Goal: Information Seeking & Learning: Learn about a topic

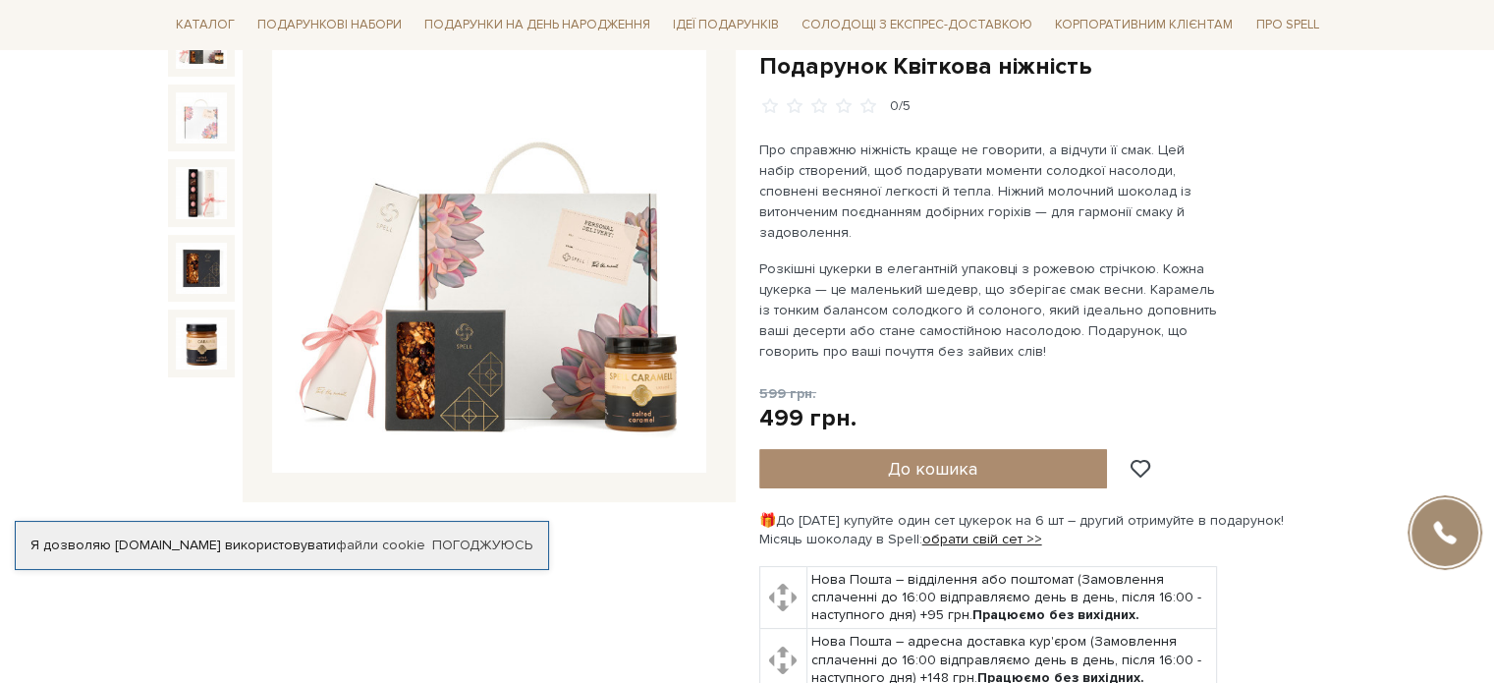
scroll to position [196, 0]
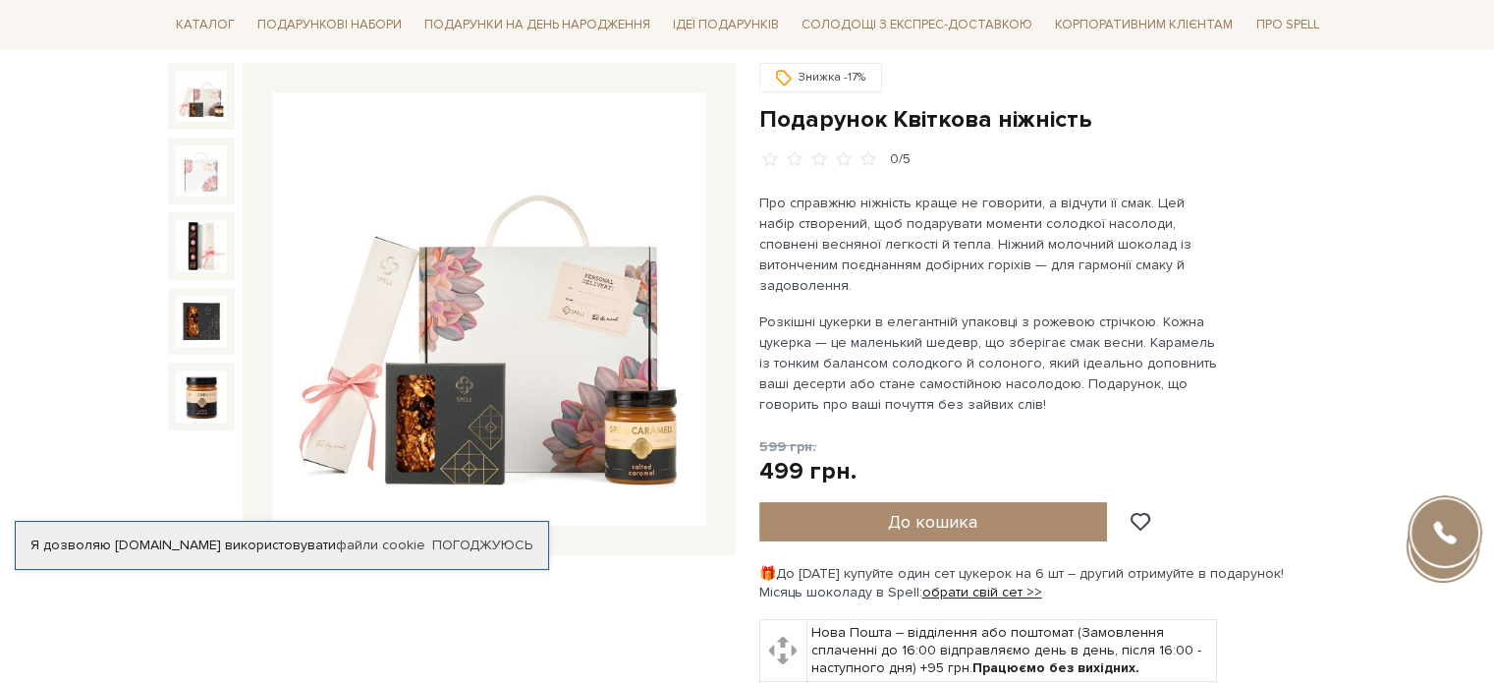
click at [212, 88] on img at bounding box center [201, 96] width 51 height 51
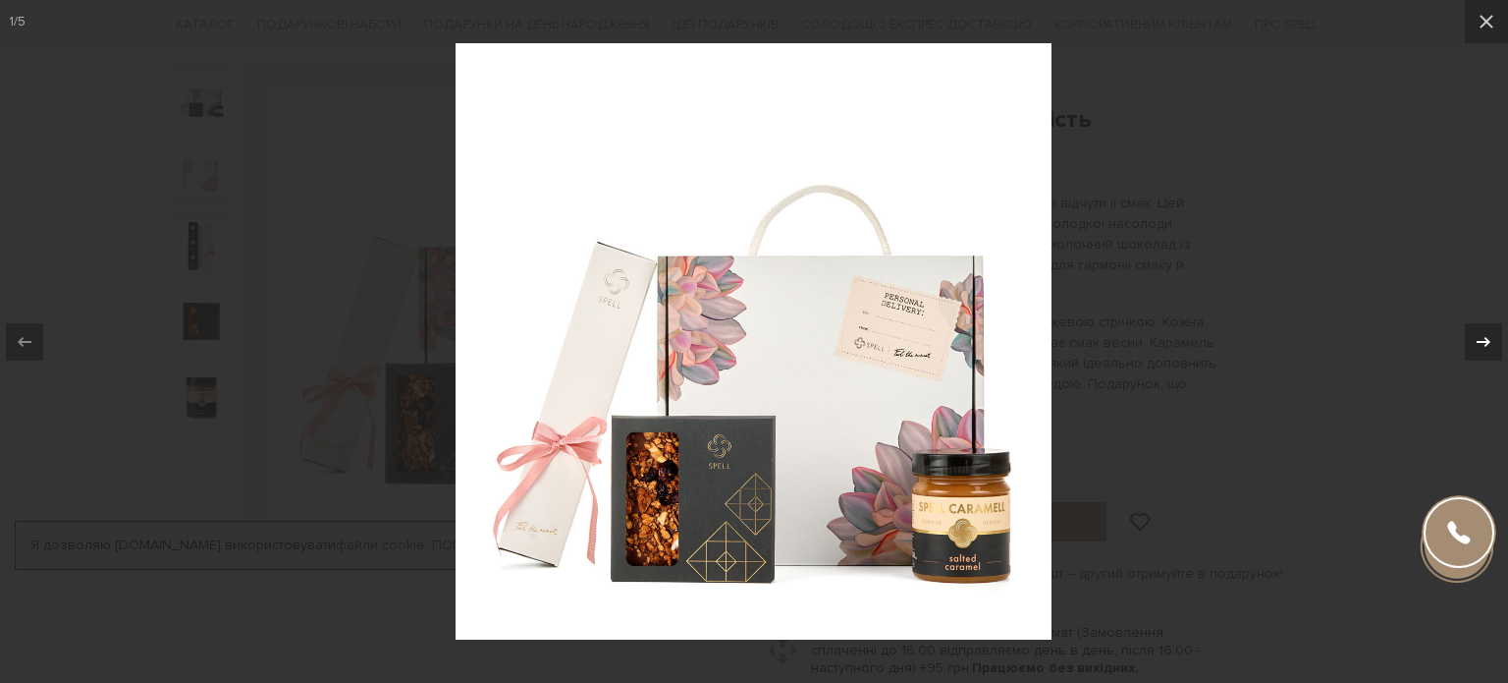
click at [1491, 344] on icon at bounding box center [1484, 342] width 24 height 24
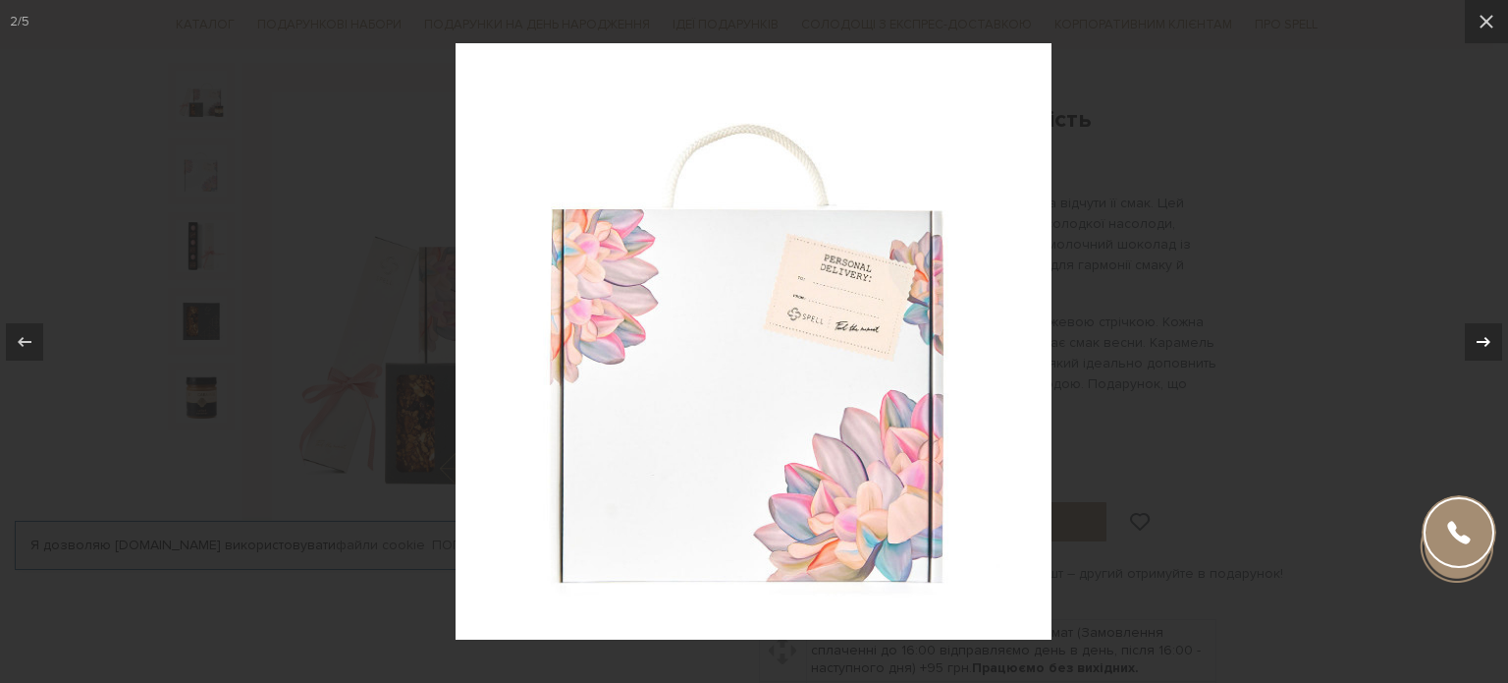
click at [1491, 344] on icon at bounding box center [1484, 342] width 24 height 24
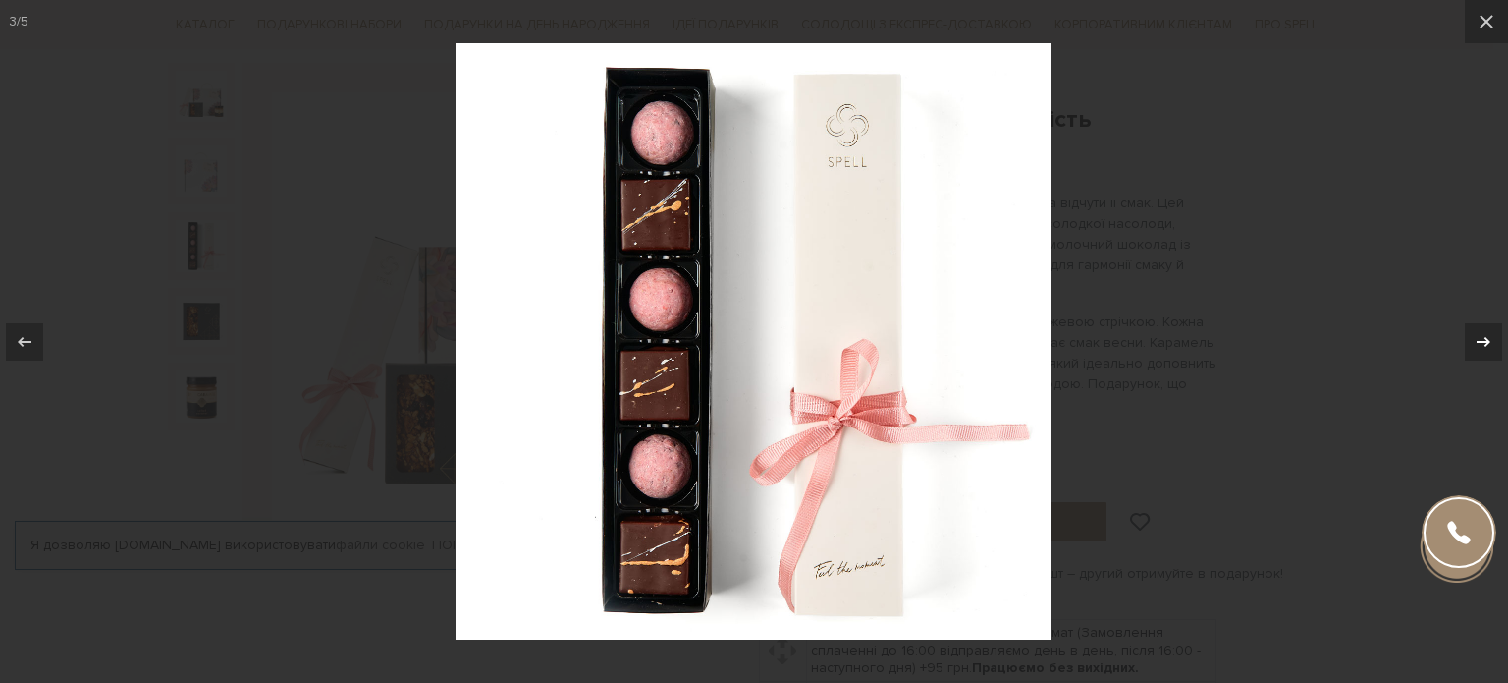
click at [1491, 344] on icon at bounding box center [1484, 342] width 24 height 24
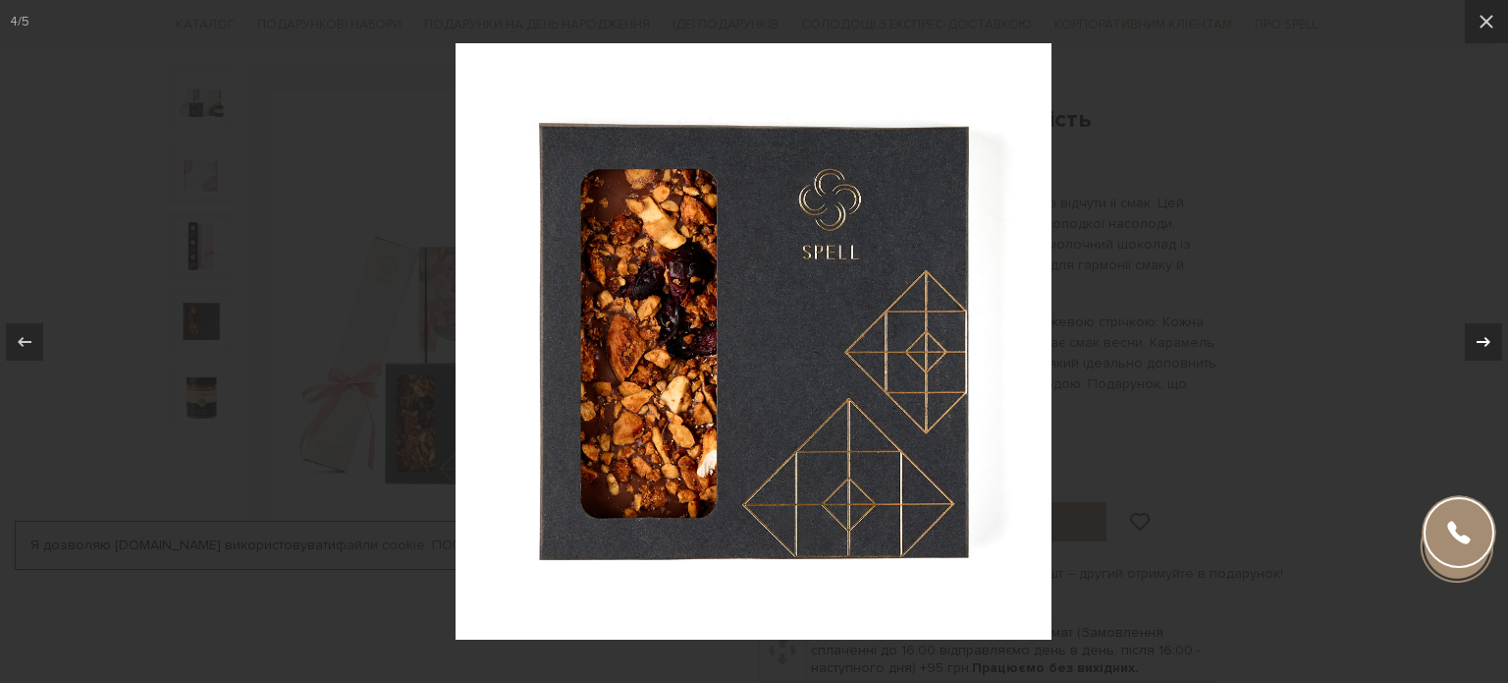
click at [1491, 344] on icon at bounding box center [1484, 342] width 24 height 24
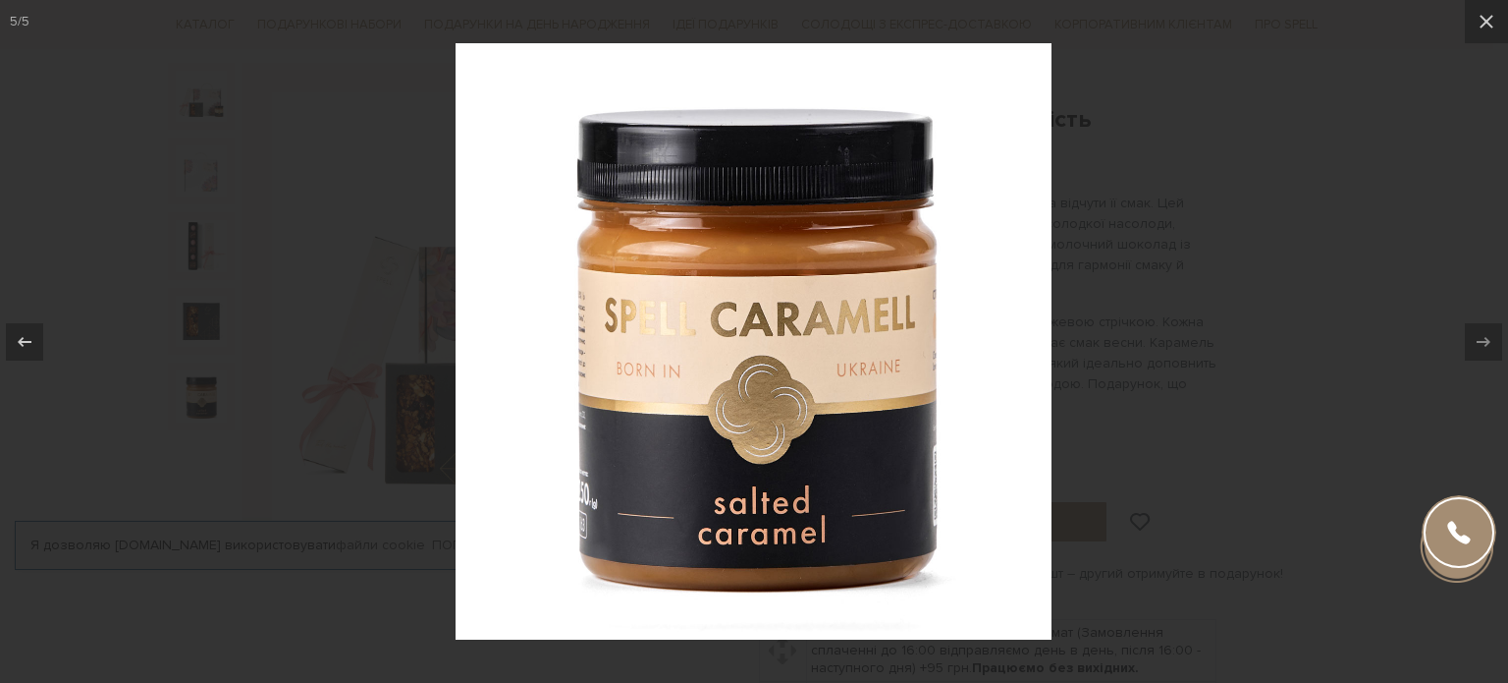
click at [1314, 266] on div at bounding box center [754, 341] width 1508 height 683
